Goal: Check status

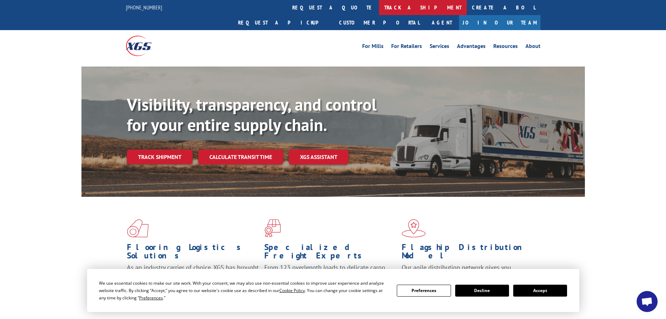
click at [379, 6] on link "track a shipment" at bounding box center [423, 7] width 88 height 15
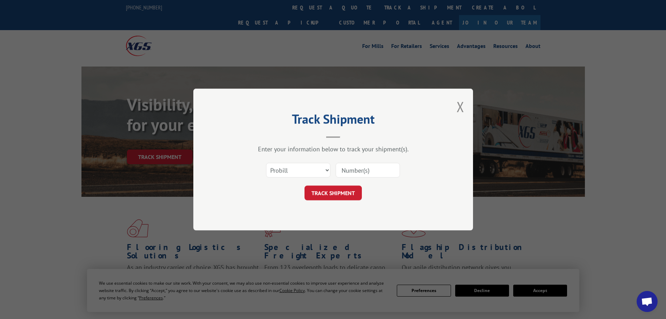
click at [355, 168] on input at bounding box center [368, 170] width 64 height 15
paste input "17496919"
type input "17496919"
click at [312, 172] on select "Select category... Probill BOL PO" at bounding box center [298, 170] width 64 height 15
click at [266, 163] on select "Select category... Probill BOL PO" at bounding box center [298, 170] width 64 height 15
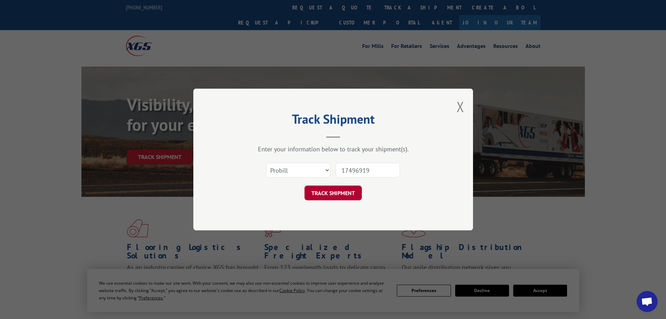
click at [332, 191] on button "TRACK SHIPMENT" at bounding box center [333, 192] width 57 height 15
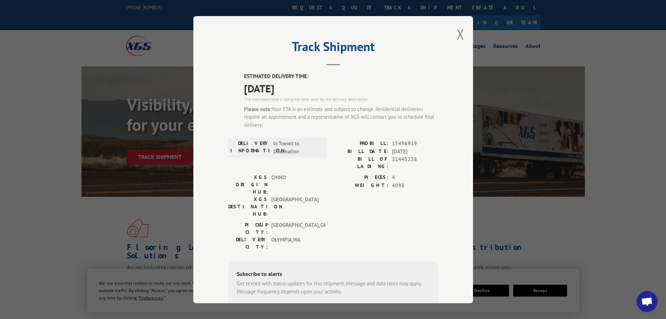
click at [392, 151] on span "[DATE]" at bounding box center [415, 151] width 46 height 8
drag, startPoint x: 269, startPoint y: 77, endPoint x: 315, endPoint y: 91, distance: 48.4
click at [315, 91] on div "ESTIMATED DELIVERY TIME: [DATE] The estimated time is using the time zone for t…" at bounding box center [341, 103] width 194 height 62
click at [331, 108] on div "Please note: Your ETA is an estimate and subject to change. Residential deliver…" at bounding box center [341, 117] width 194 height 24
click at [458, 36] on button "Close modal" at bounding box center [461, 34] width 8 height 19
